Goal: Task Accomplishment & Management: Manage account settings

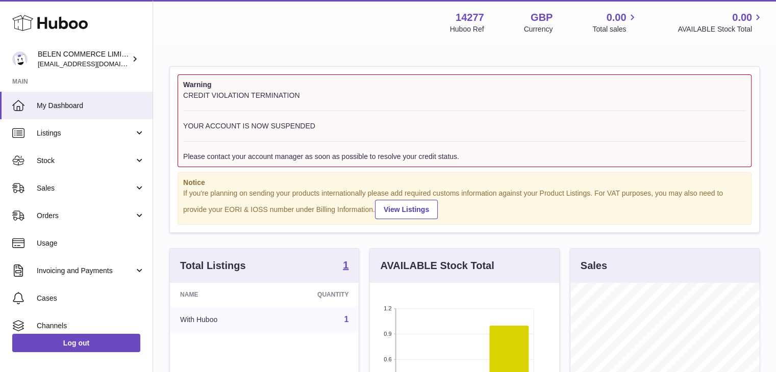
scroll to position [159, 191]
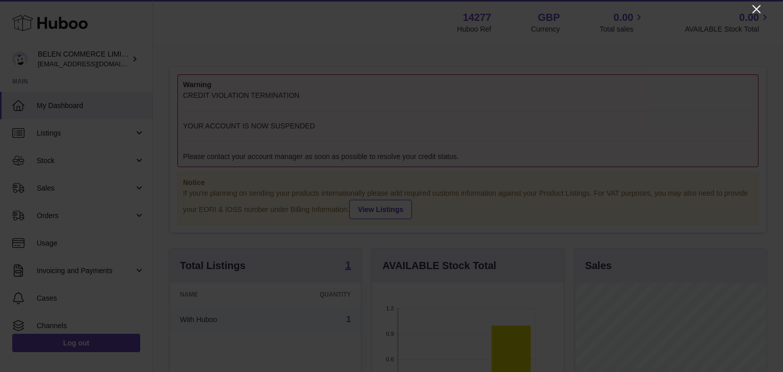
click at [758, 12] on icon "Close" at bounding box center [757, 9] width 12 height 12
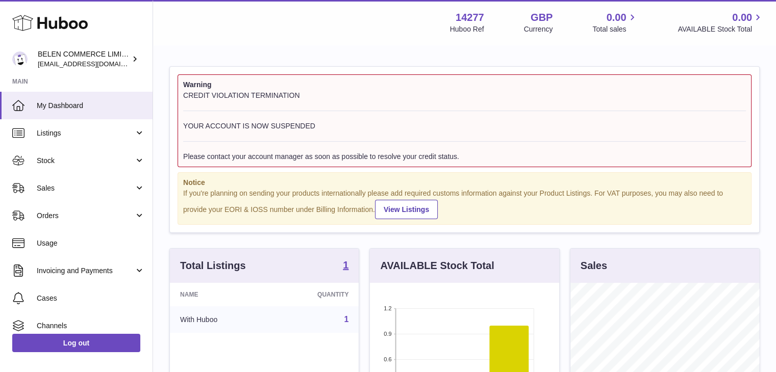
scroll to position [509894, 509864]
click at [56, 213] on span "Orders" at bounding box center [85, 216] width 97 height 10
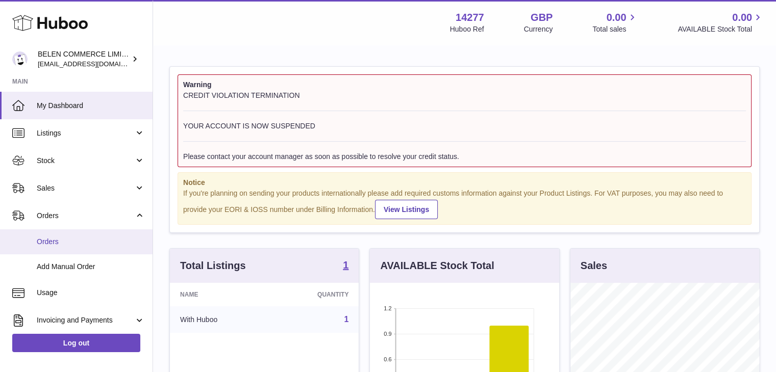
click at [63, 243] on span "Orders" at bounding box center [91, 242] width 108 height 10
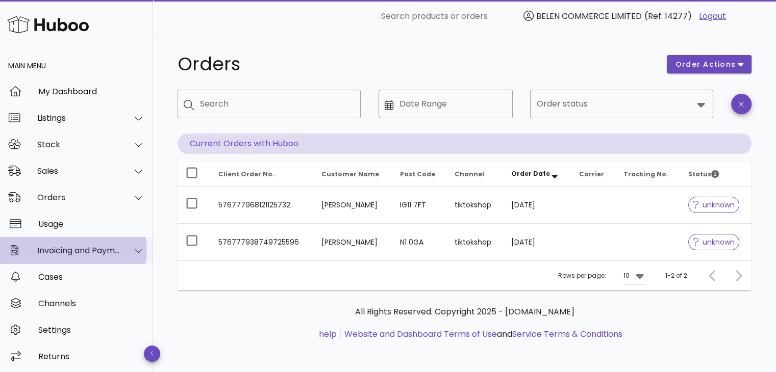
click at [96, 244] on div "Invoicing and Payments" at bounding box center [76, 250] width 153 height 27
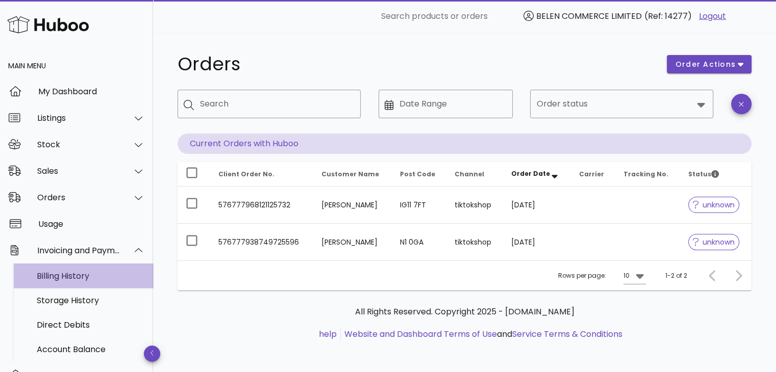
click at [87, 284] on div "Billing History" at bounding box center [91, 276] width 108 height 22
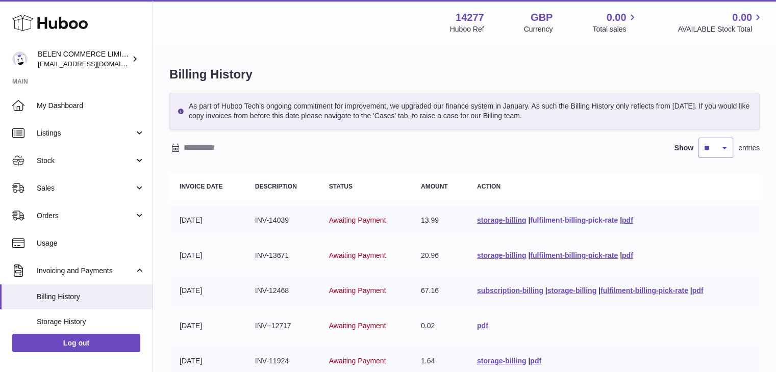
click at [549, 220] on link "fulfilment-billing-pick-rate" at bounding box center [574, 220] width 88 height 8
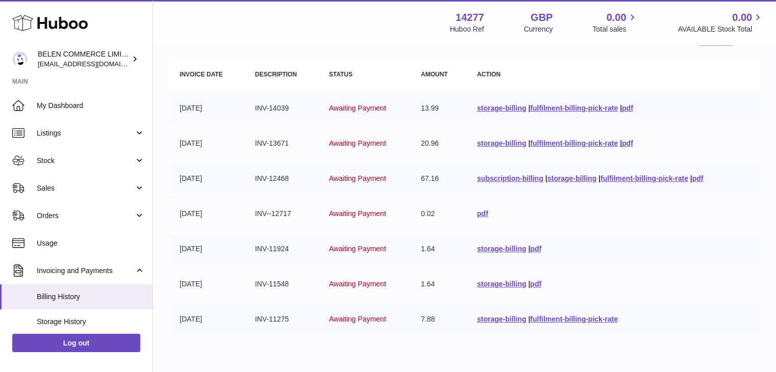
scroll to position [115, 0]
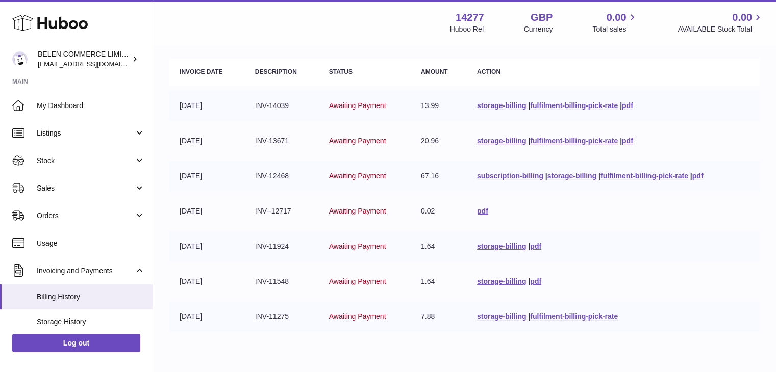
click at [341, 102] on span "Awaiting Payment" at bounding box center [357, 106] width 57 height 8
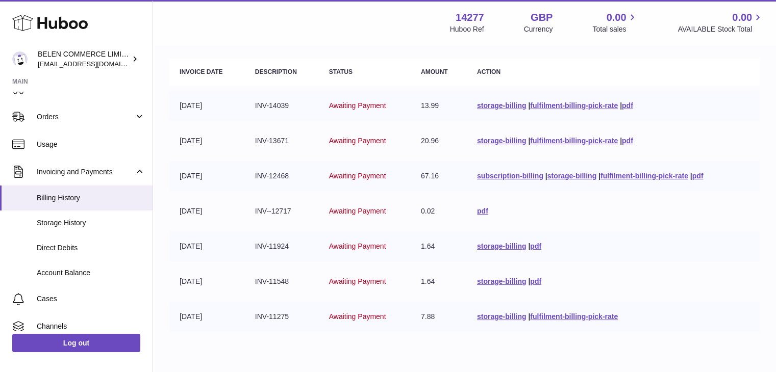
scroll to position [112, 0]
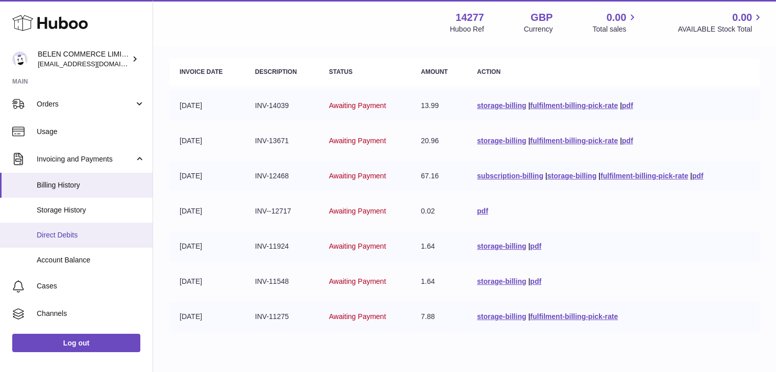
click at [91, 236] on span "Direct Debits" at bounding box center [91, 236] width 108 height 10
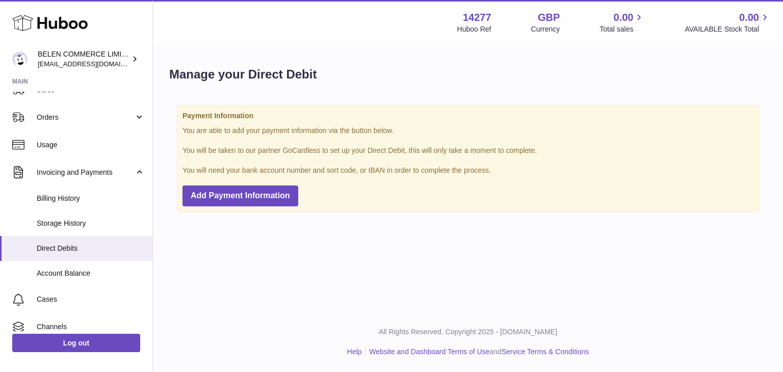
scroll to position [122, 0]
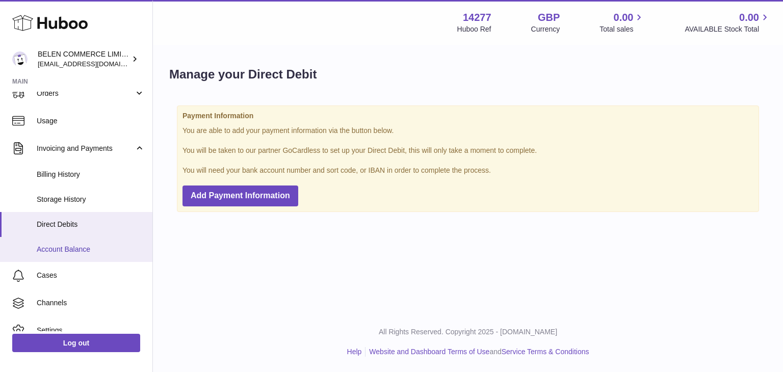
click at [113, 247] on span "Account Balance" at bounding box center [91, 250] width 108 height 10
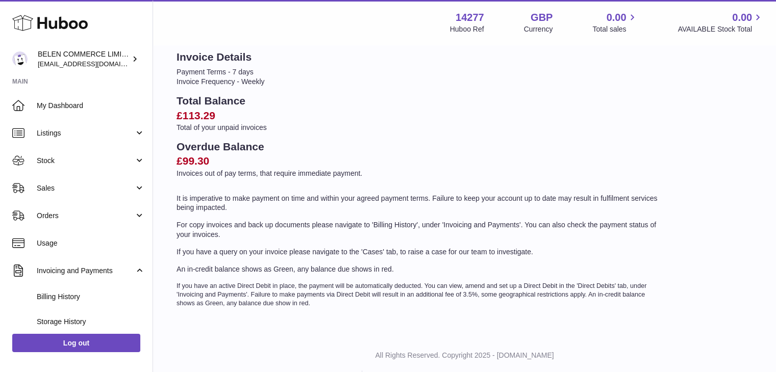
scroll to position [72, 0]
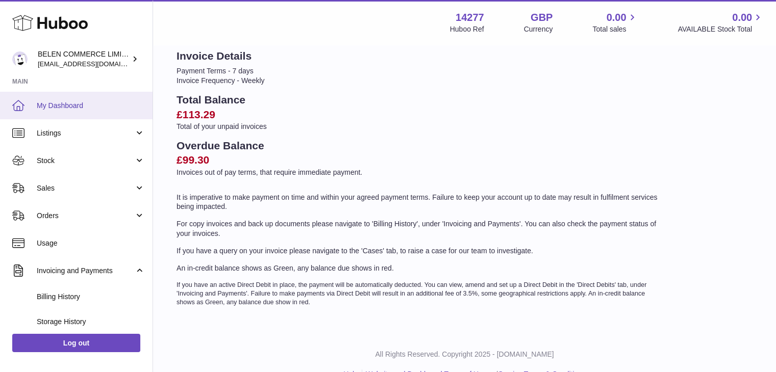
click at [95, 111] on link "My Dashboard" at bounding box center [76, 106] width 153 height 28
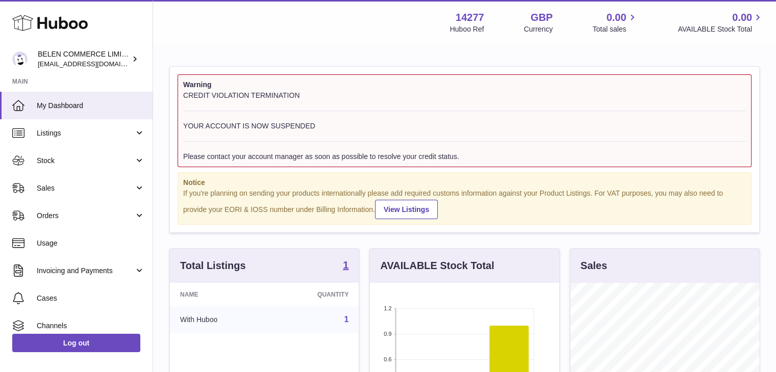
scroll to position [159, 189]
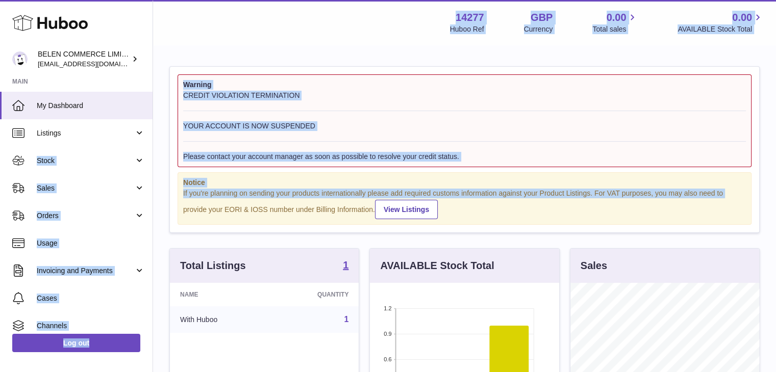
drag, startPoint x: 153, startPoint y: 136, endPoint x: 159, endPoint y: 200, distance: 65.1
click at [159, 198] on div "Warning CREDIT VIOLATION TERMINATION YOUR ACCOUNT IS NOW SUSPENDED Please conta…" at bounding box center [464, 377] width 623 height 662
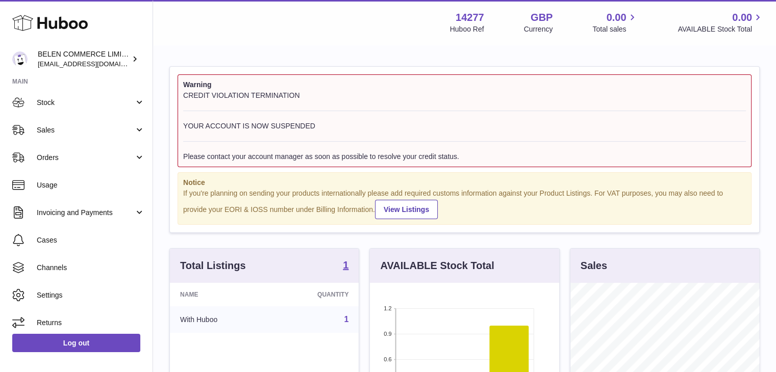
scroll to position [63, 0]
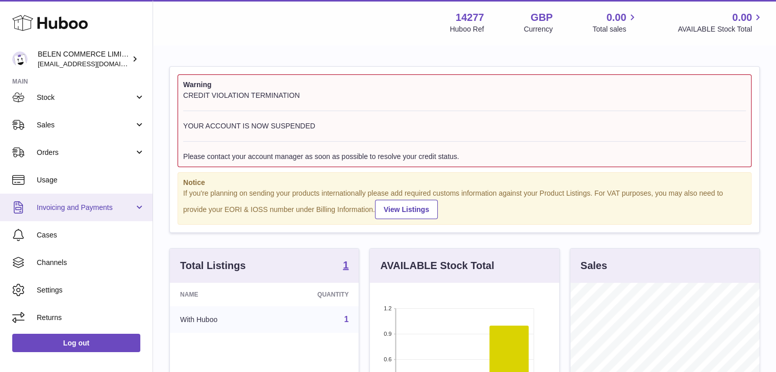
click at [106, 211] on span "Invoicing and Payments" at bounding box center [85, 208] width 97 height 10
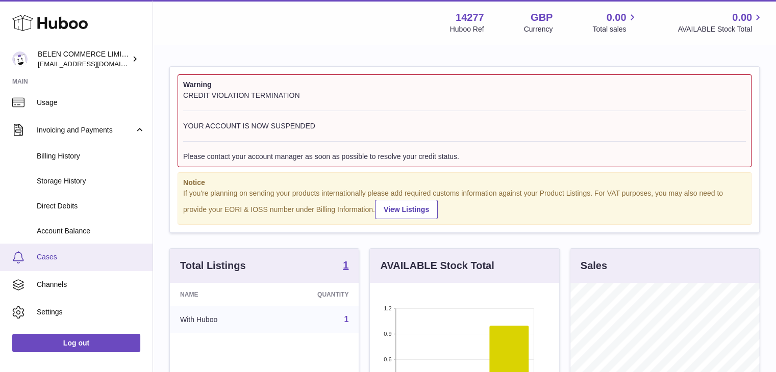
scroll to position [145, 0]
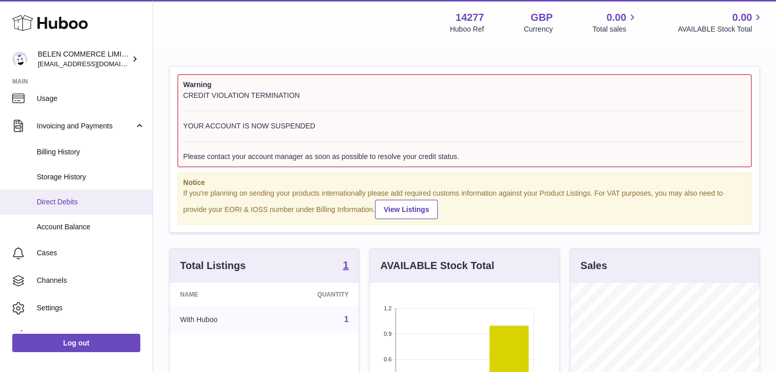
click at [104, 204] on span "Direct Debits" at bounding box center [91, 202] width 108 height 10
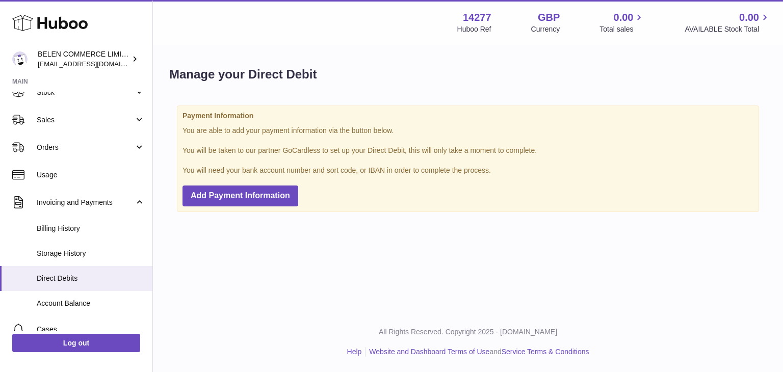
scroll to position [98, 0]
